Goal: Find contact information: Obtain details needed to contact an individual or organization

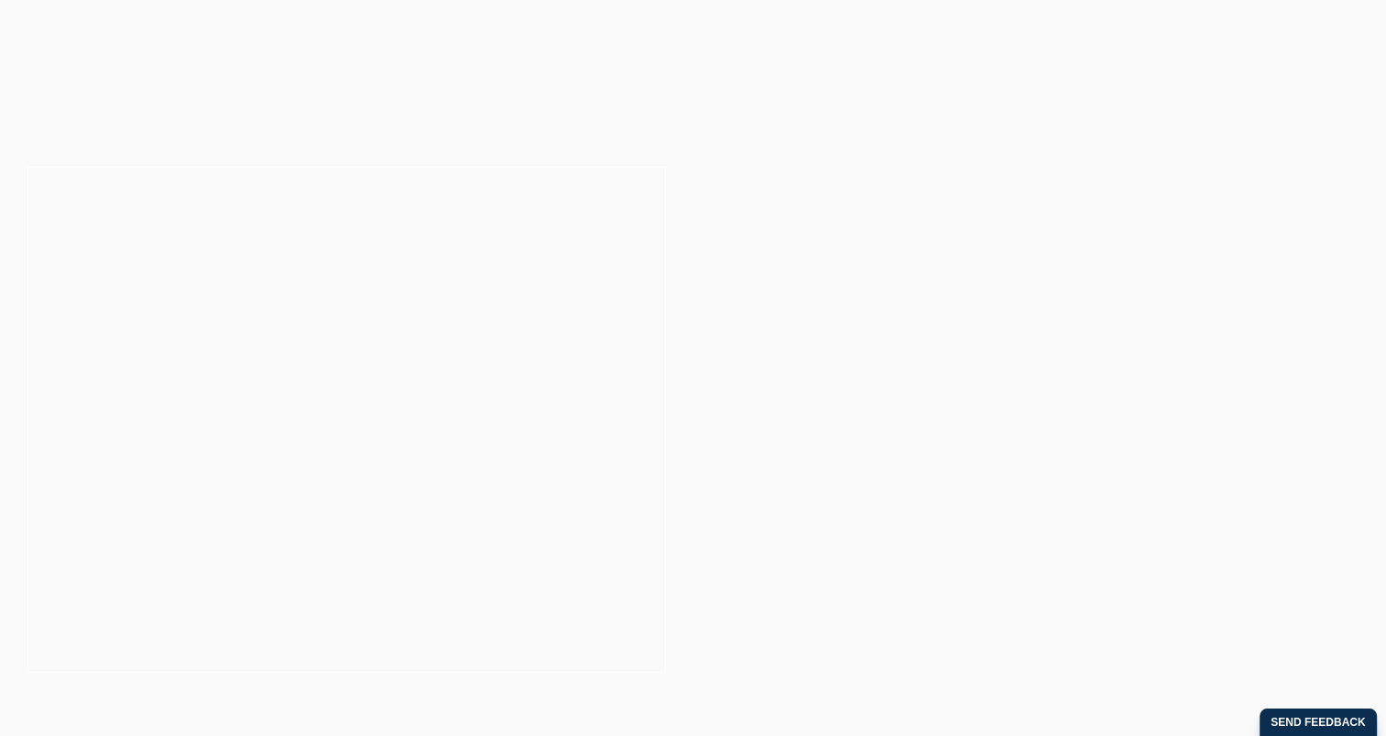
click at [1334, 117] on link "Contact" at bounding box center [1308, 86] width 71 height 79
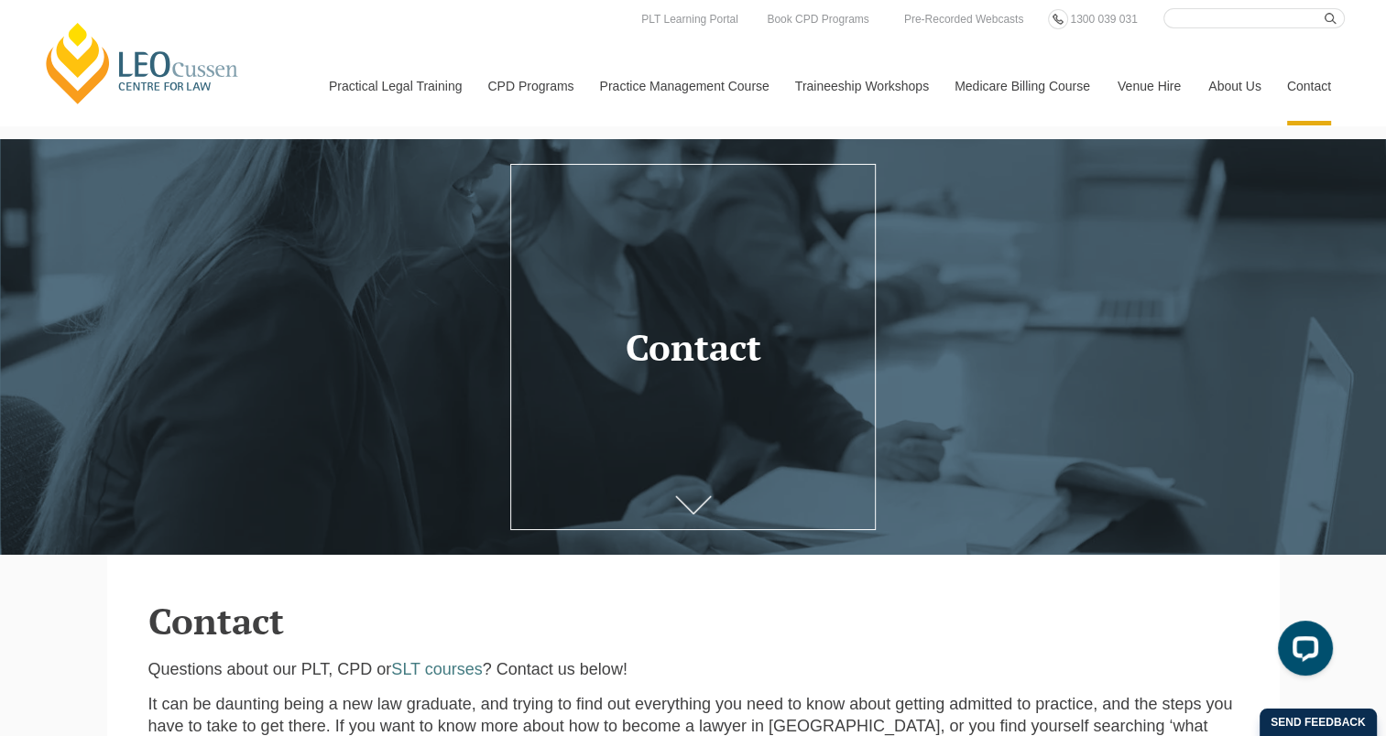
click at [696, 498] on link at bounding box center [693, 507] width 73 height 60
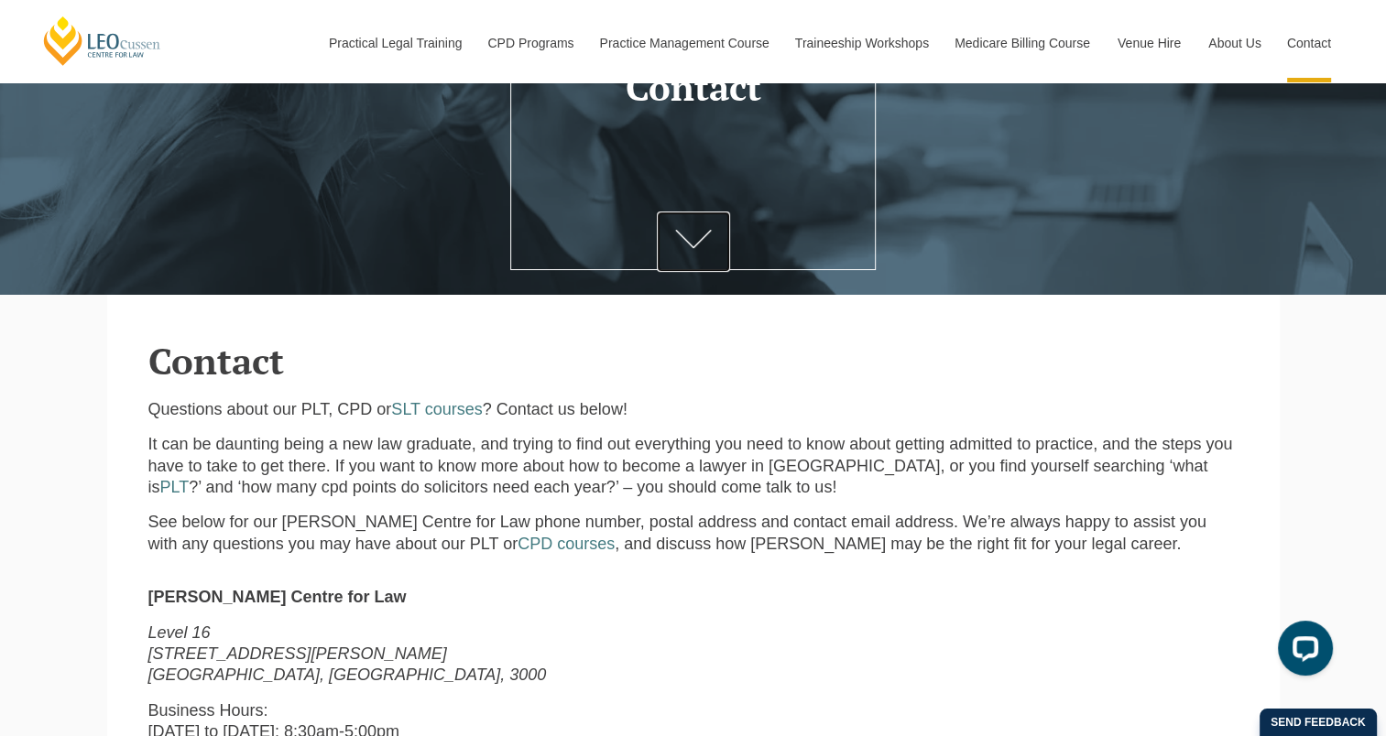
scroll to position [550, 0]
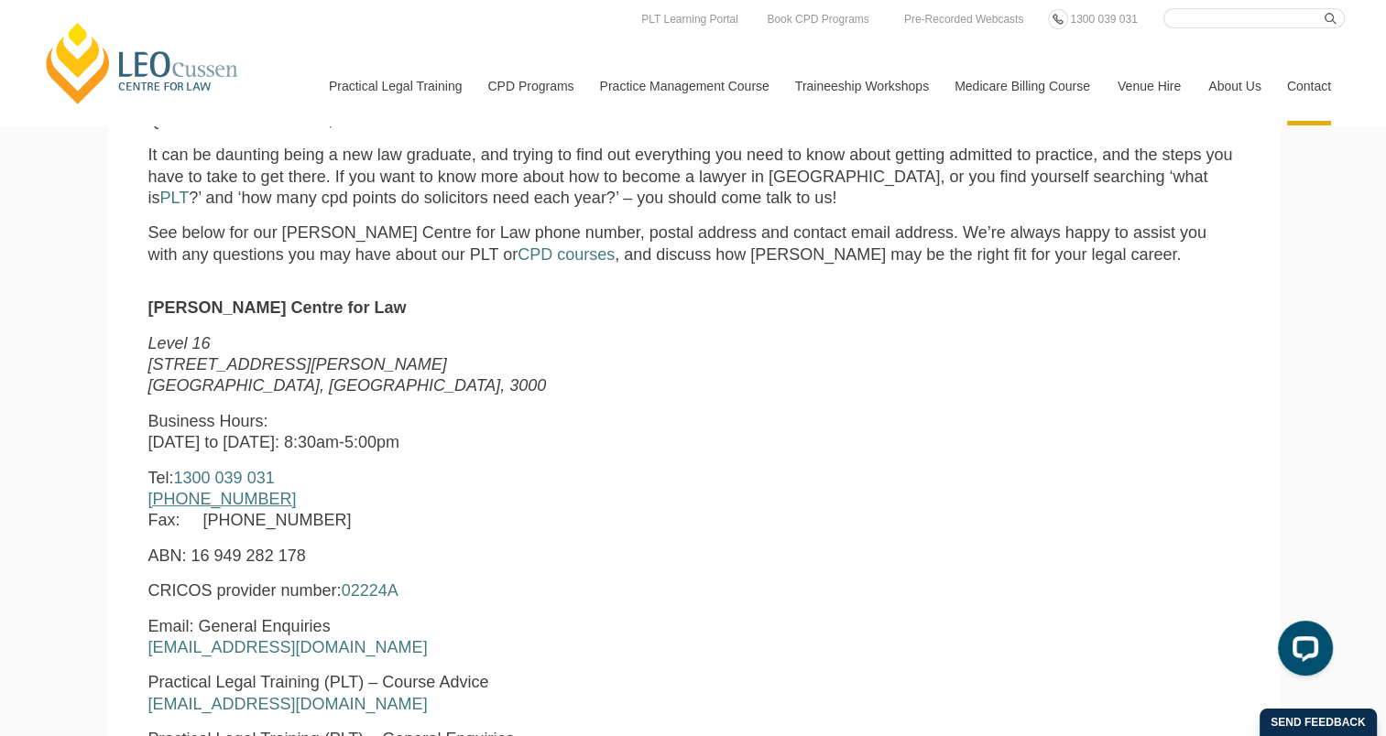
drag, startPoint x: 280, startPoint y: 503, endPoint x: 158, endPoint y: 506, distance: 122.8
click at [158, 506] on p "Tel: 1300 039 031 +61 3 8667 5667 Fax: +61 3 8667 5600" at bounding box center [460, 500] width 625 height 64
copy link "61 3 8667 5667"
drag, startPoint x: 386, startPoint y: 651, endPoint x: 143, endPoint y: 660, distance: 242.9
click at [143, 660] on div "Leo Cussen Centre for Law Level 16 15 William Street Melbourne, Victoria, 3000 …" at bounding box center [461, 677] width 652 height 758
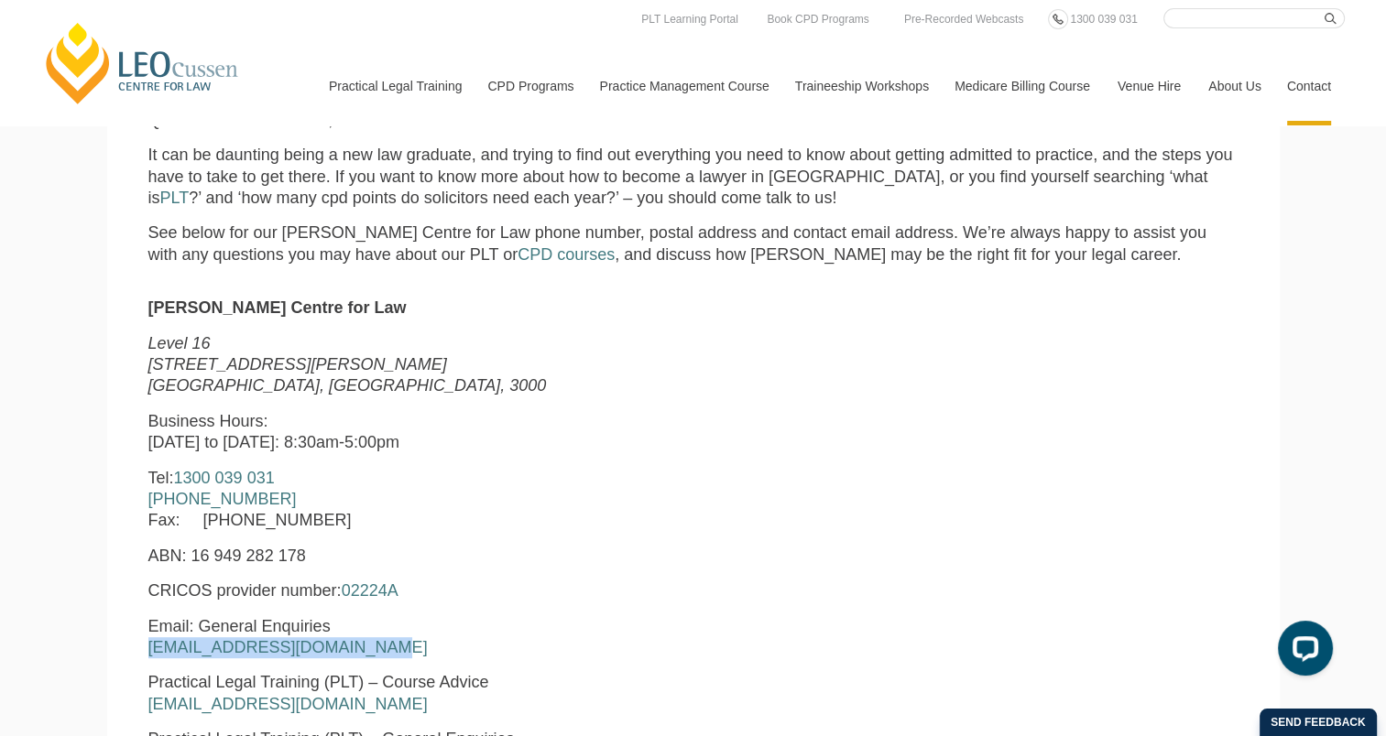
copy link "enquiries@leocussen.edu.au"
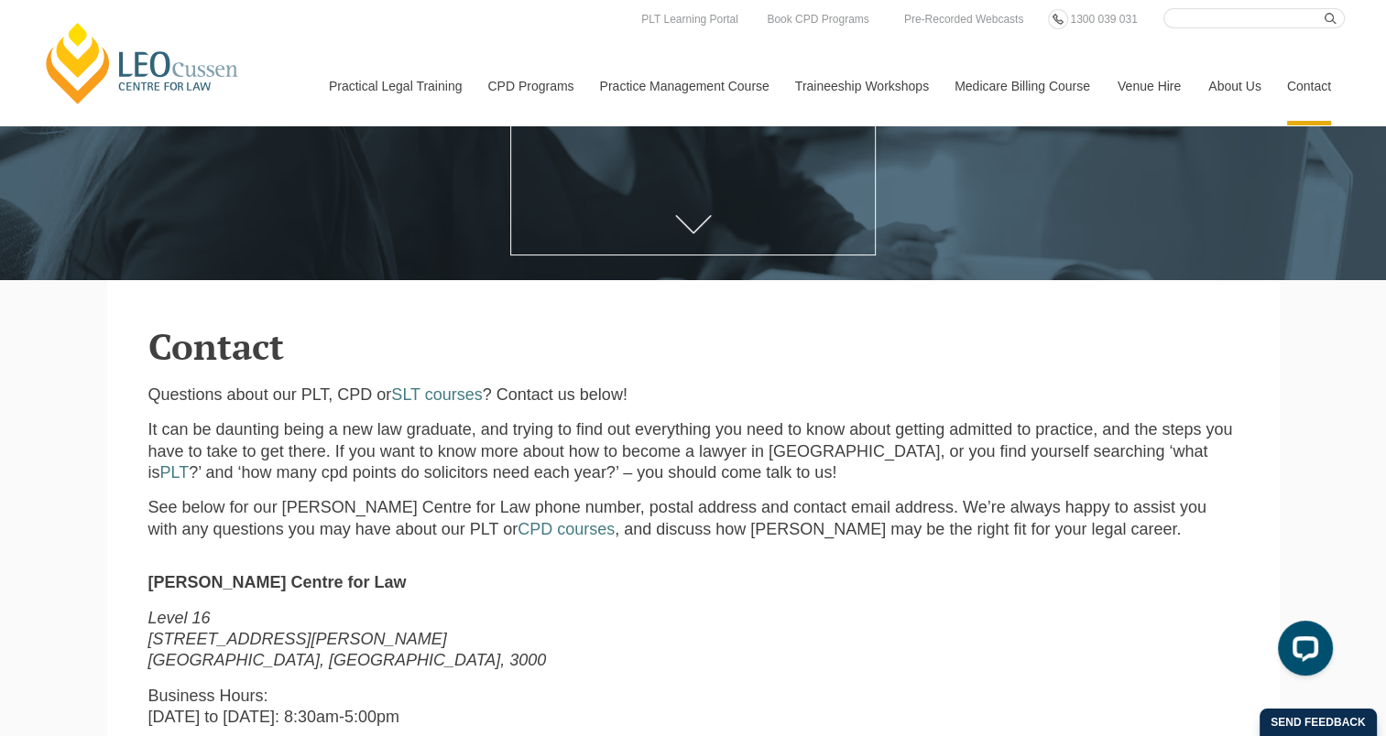
scroll to position [0, 0]
